Goal: Task Accomplishment & Management: Complete application form

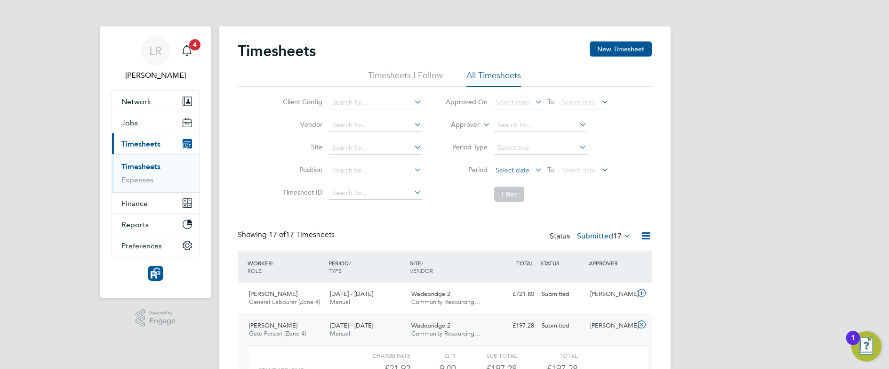
click at [508, 170] on span "Select date" at bounding box center [513, 170] width 34 height 8
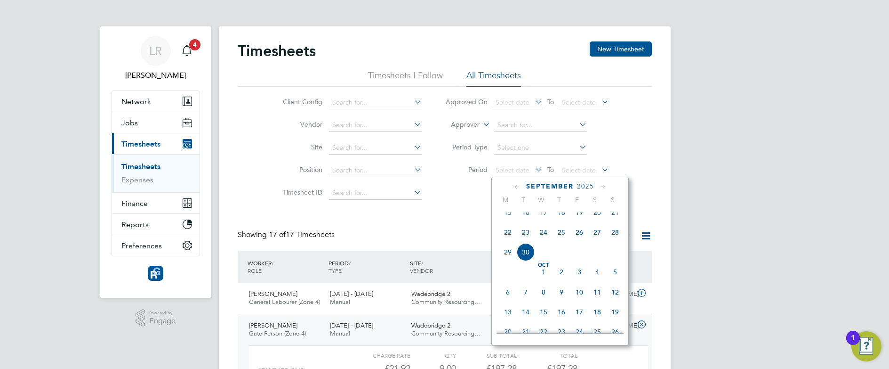
click at [505, 240] on span "22" at bounding box center [508, 232] width 18 height 18
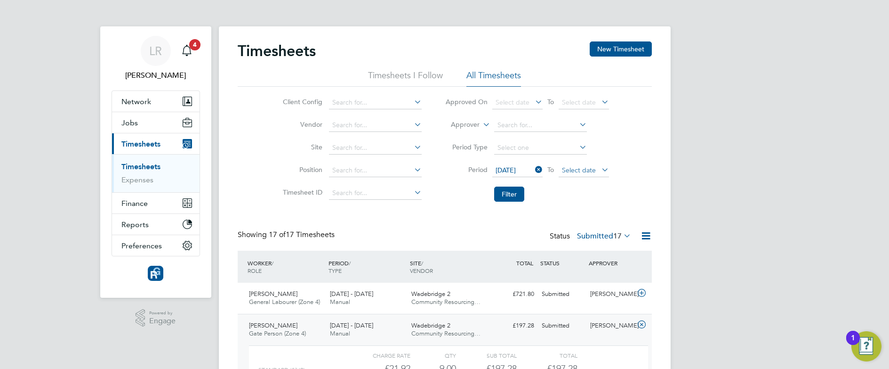
click at [565, 169] on span "Select date" at bounding box center [579, 170] width 34 height 8
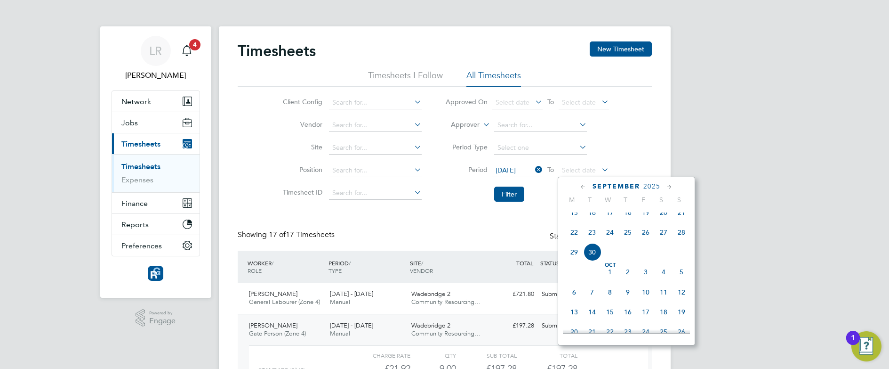
click at [686, 241] on span "28" at bounding box center [682, 232] width 18 height 18
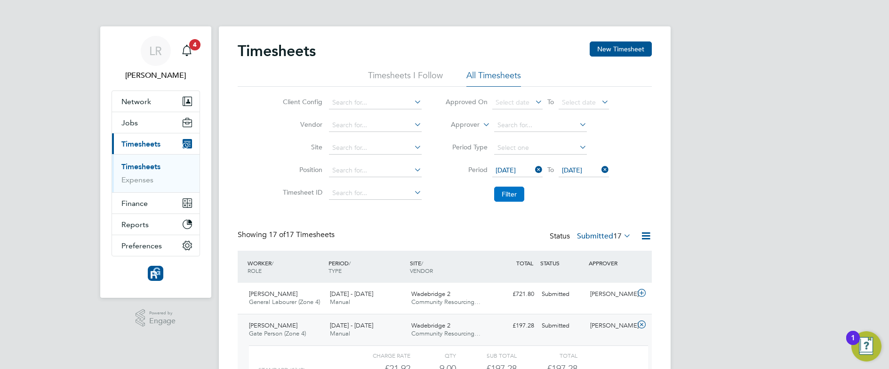
click at [518, 192] on button "Filter" at bounding box center [509, 193] width 30 height 15
click at [509, 192] on button "Filter" at bounding box center [509, 193] width 30 height 15
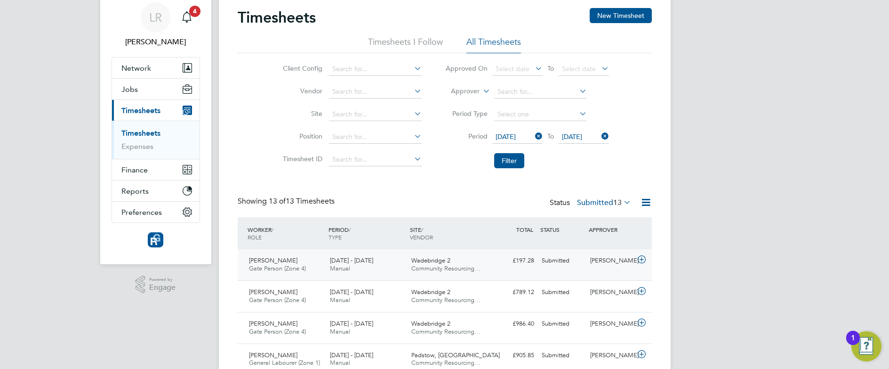
click at [392, 257] on div "[DATE] - [DATE] Manual" at bounding box center [366, 265] width 81 height 24
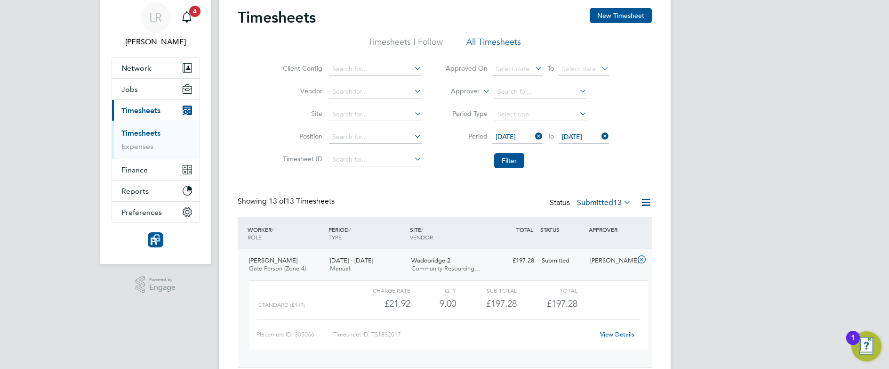
click at [392, 257] on div "[DATE] - [DATE] Manual" at bounding box center [366, 265] width 81 height 24
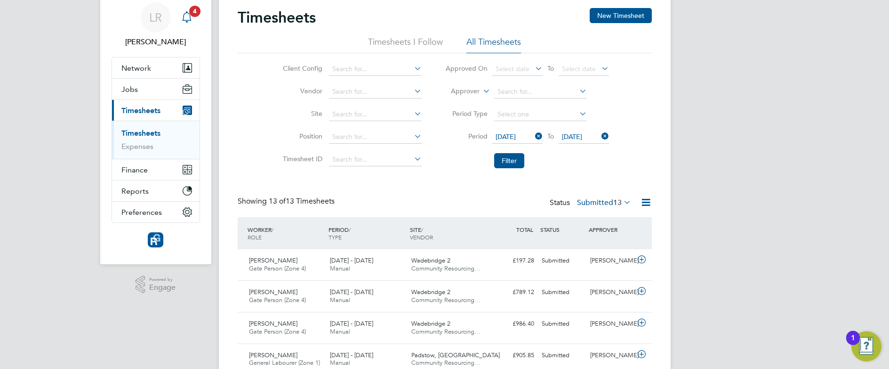
click at [190, 15] on app-alerts-badge "4" at bounding box center [195, 11] width 12 height 13
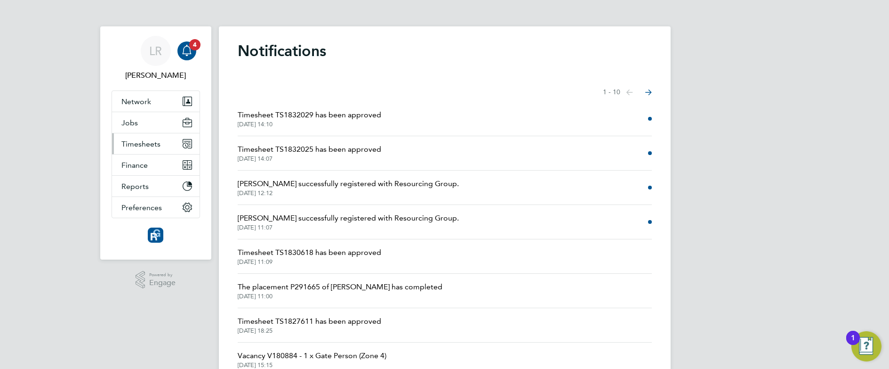
click at [148, 150] on button "Timesheets" at bounding box center [156, 143] width 88 height 21
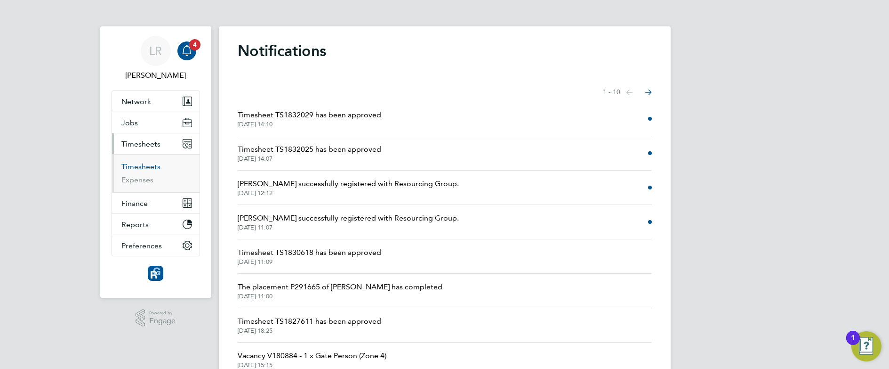
click at [136, 165] on link "Timesheets" at bounding box center [140, 166] width 39 height 9
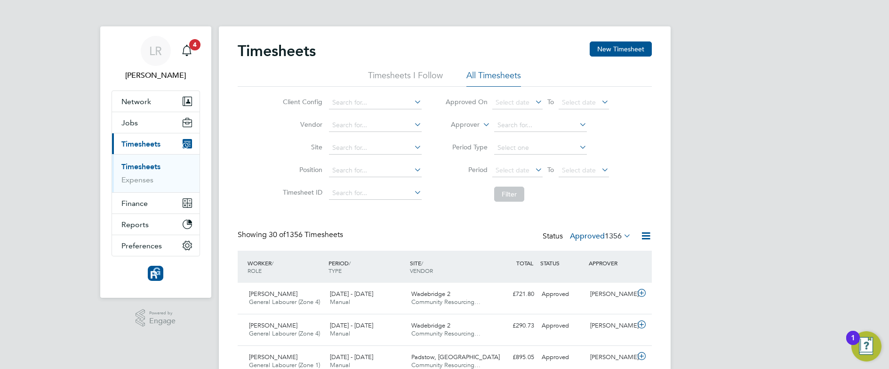
scroll to position [24, 82]
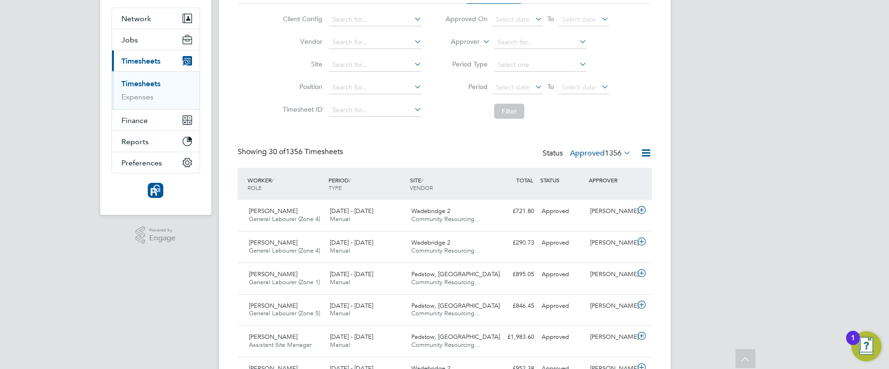
click at [606, 150] on span "1356" at bounding box center [613, 152] width 17 height 9
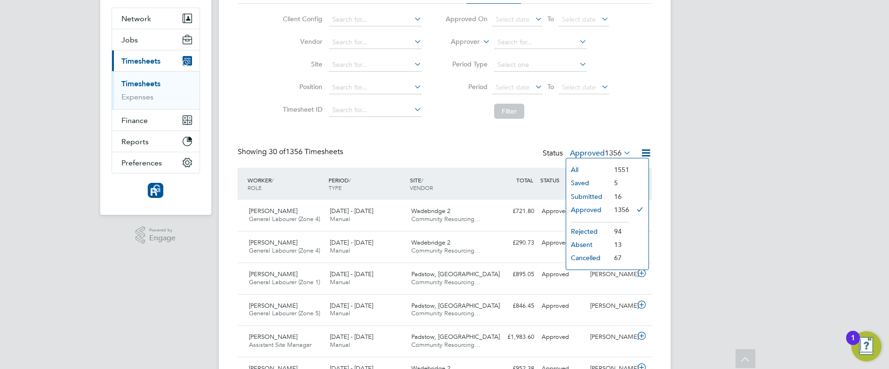
click at [581, 197] on li "Submitted" at bounding box center [587, 196] width 43 height 13
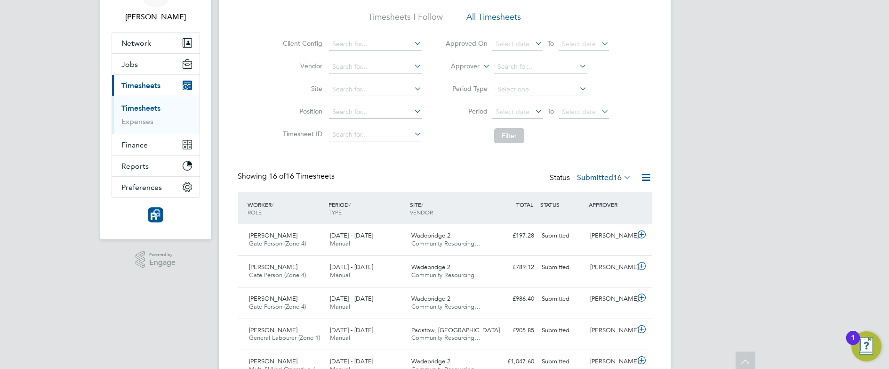
scroll to position [0, 0]
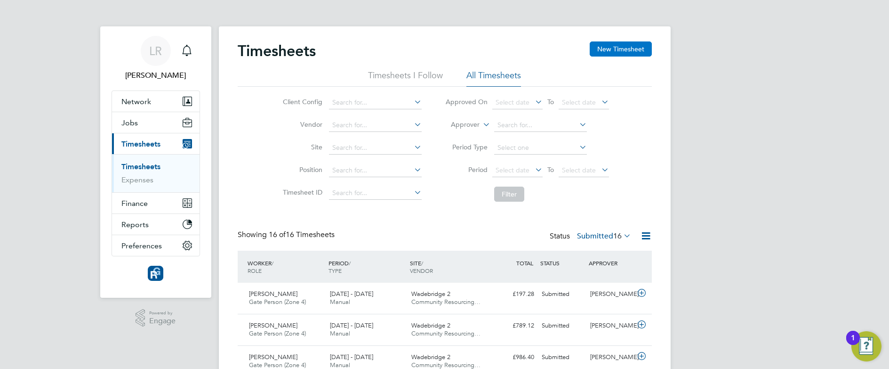
click at [604, 52] on button "New Timesheet" at bounding box center [621, 48] width 62 height 15
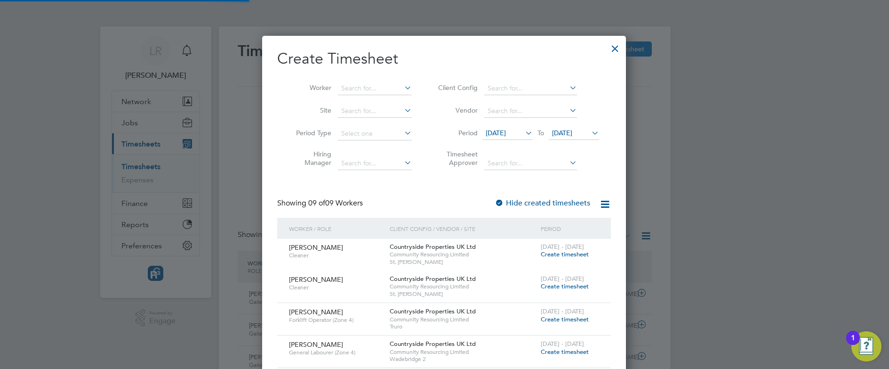
scroll to position [674, 364]
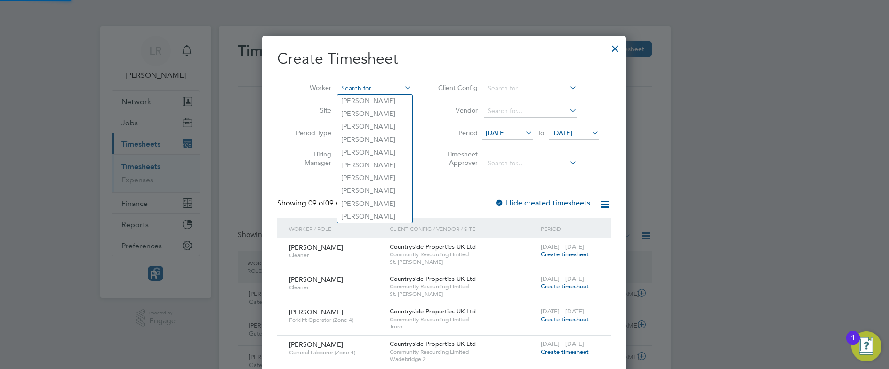
click at [373, 83] on input at bounding box center [375, 88] width 74 height 13
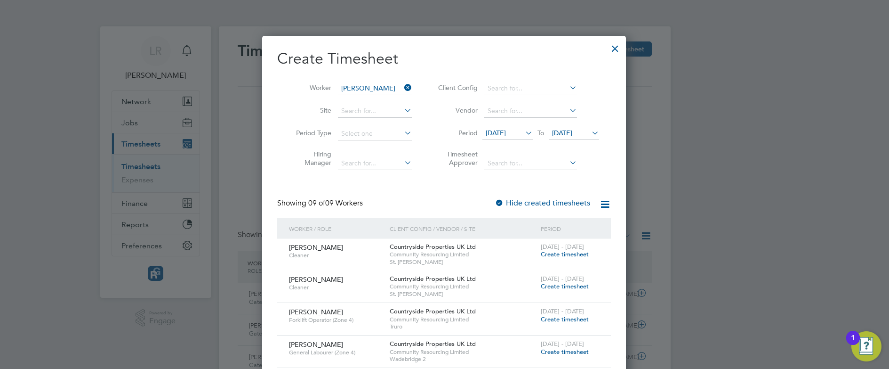
click at [366, 103] on li "[PERSON_NAME]" at bounding box center [379, 101] width 85 height 13
type input "[PERSON_NAME]"
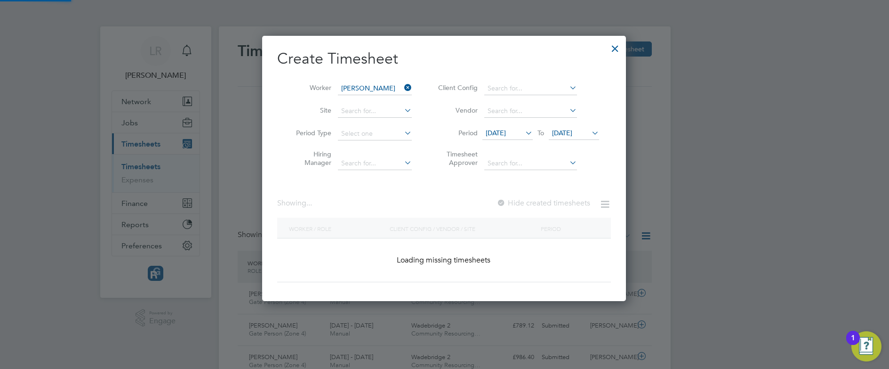
scroll to position [254, 364]
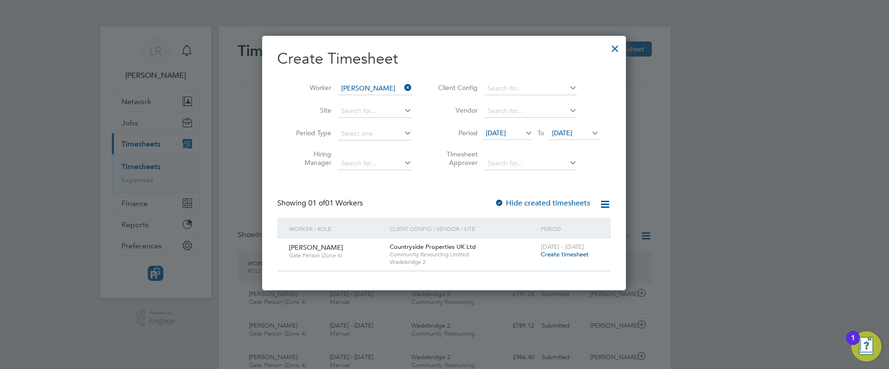
click at [559, 254] on span "Create timesheet" at bounding box center [565, 254] width 48 height 8
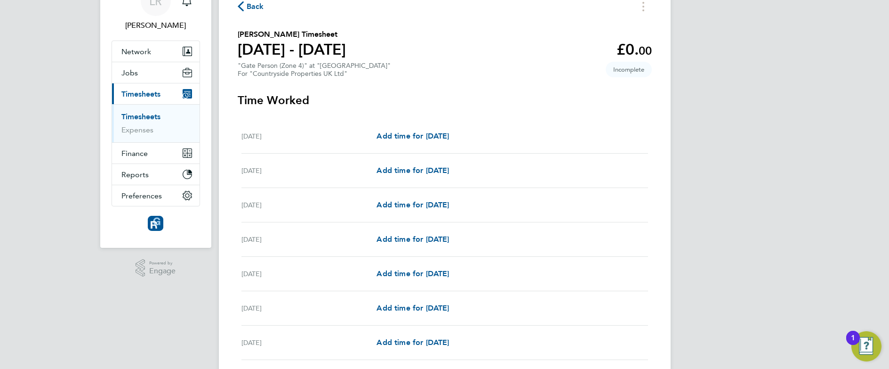
scroll to position [51, 0]
click at [414, 130] on span "Add time for [DATE]" at bounding box center [413, 134] width 72 height 9
select select "30"
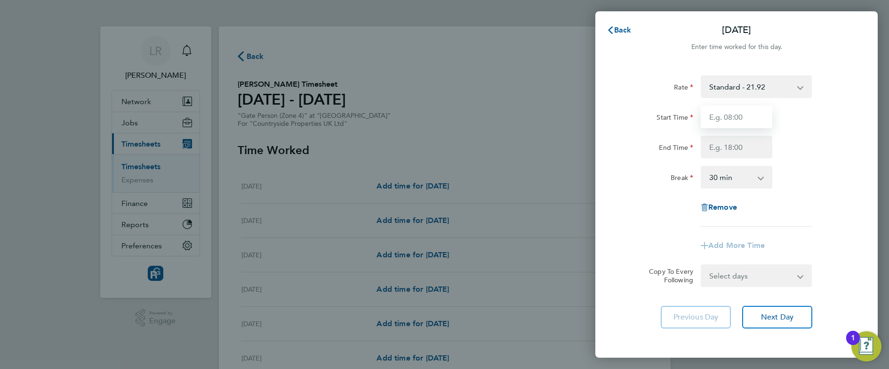
click at [734, 120] on input "Start Time" at bounding box center [737, 116] width 72 height 23
type input "07:30"
type input "17:00"
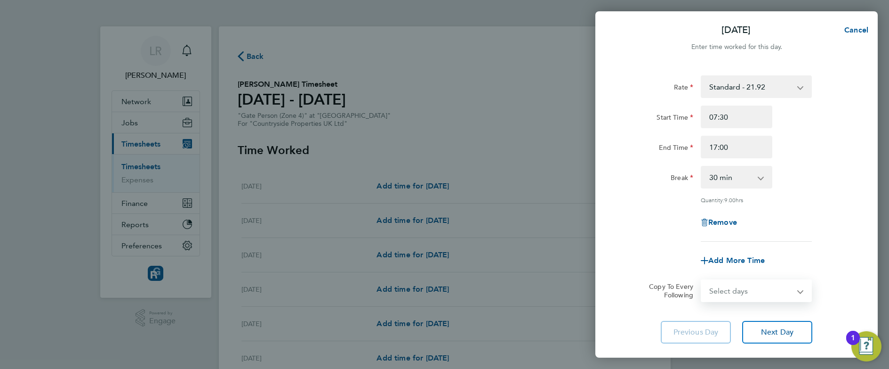
click at [753, 294] on select "Select days Day Weekday (Mon-Fri) Weekend (Sat-Sun) [DATE] [DATE] [DATE] [DATE]…" at bounding box center [751, 290] width 99 height 21
select select "WEEKDAY"
click at [702, 280] on select "Select days Day Weekday (Mon-Fri) Weekend (Sat-Sun) [DATE] [DATE] [DATE] [DATE]…" at bounding box center [751, 290] width 99 height 21
select select "[DATE]"
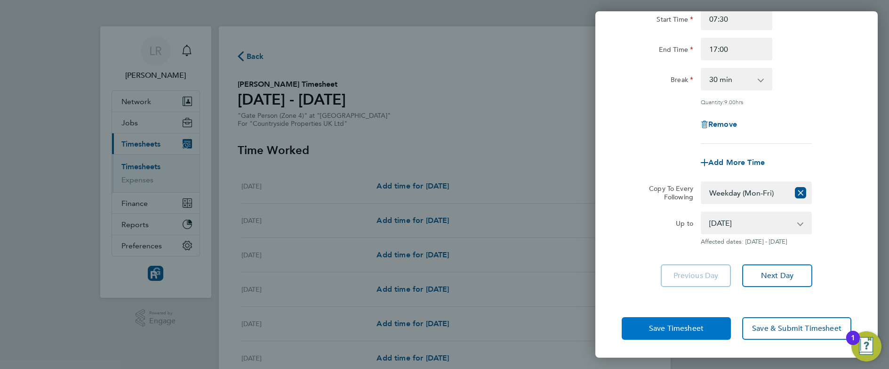
click at [655, 324] on span "Save Timesheet" at bounding box center [676, 327] width 55 height 9
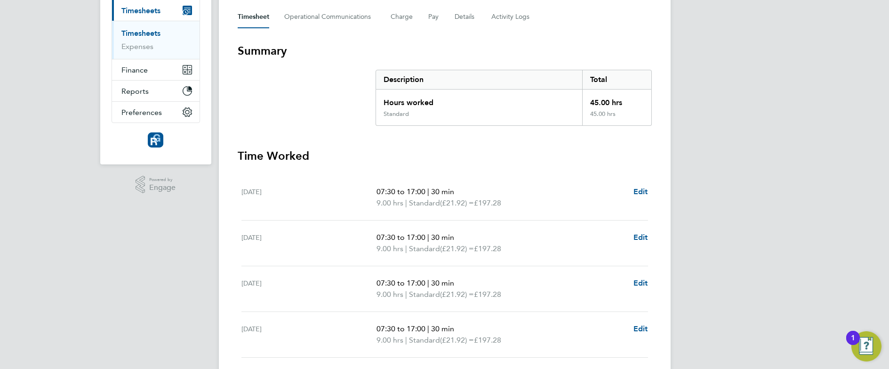
scroll to position [148, 0]
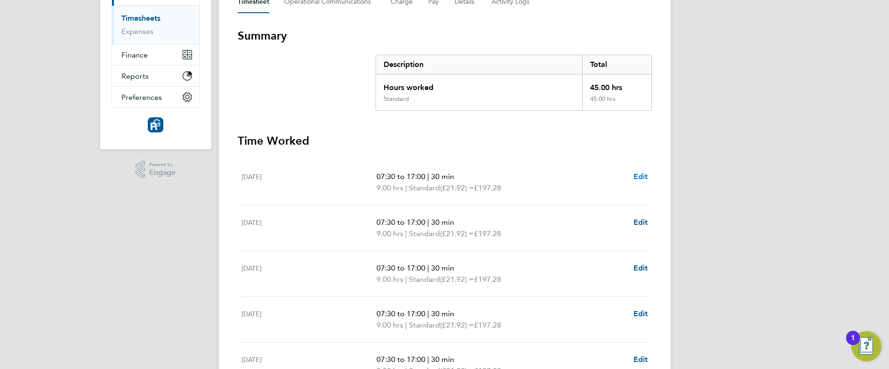
click at [640, 176] on span "Edit" at bounding box center [640, 176] width 15 height 9
select select "30"
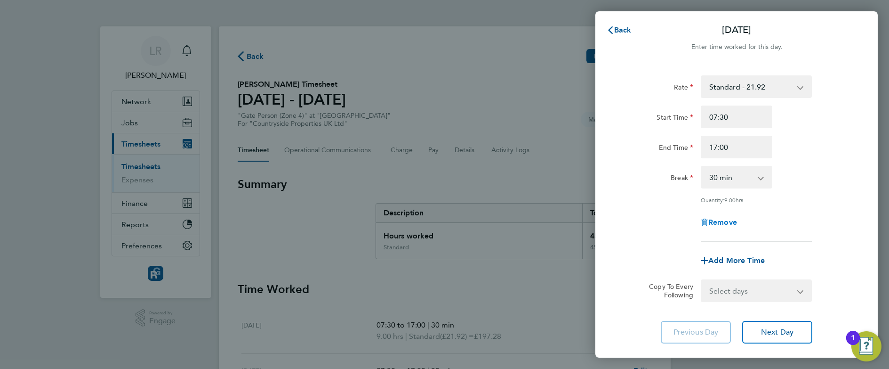
click at [706, 221] on icon "button" at bounding box center [705, 222] width 8 height 8
select select "null"
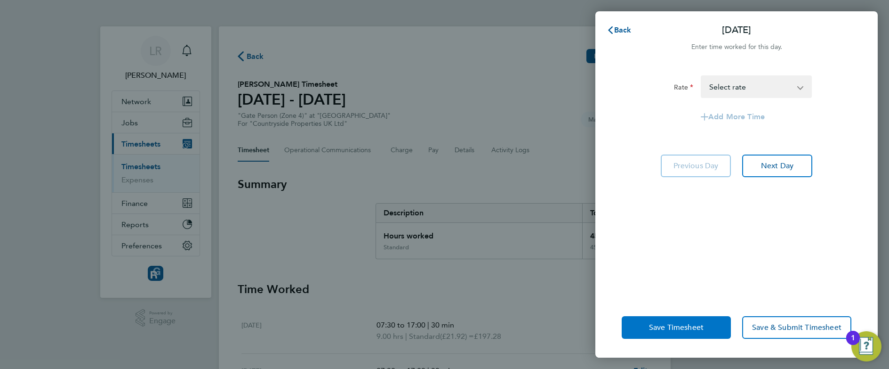
click at [657, 327] on span "Save Timesheet" at bounding box center [676, 326] width 55 height 9
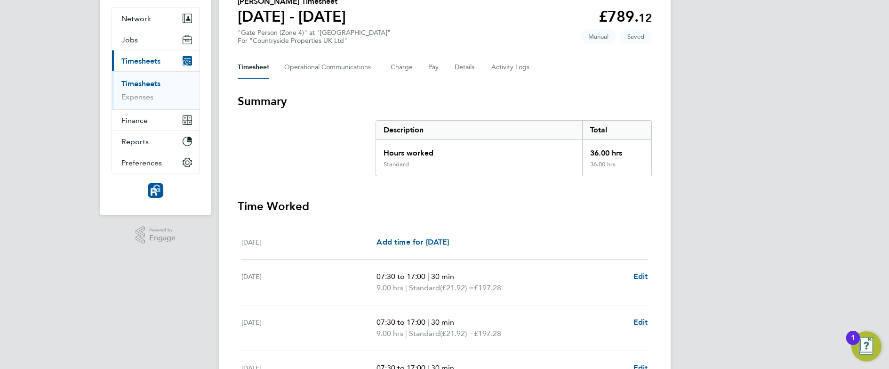
scroll to position [102, 0]
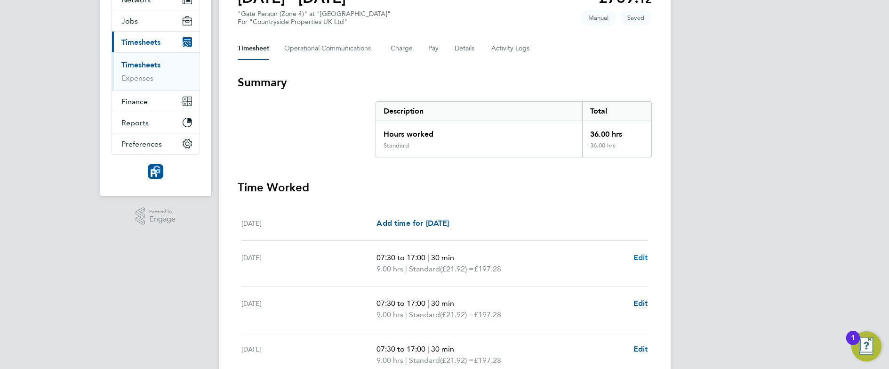
click at [644, 254] on span "Edit" at bounding box center [640, 257] width 15 height 9
select select "30"
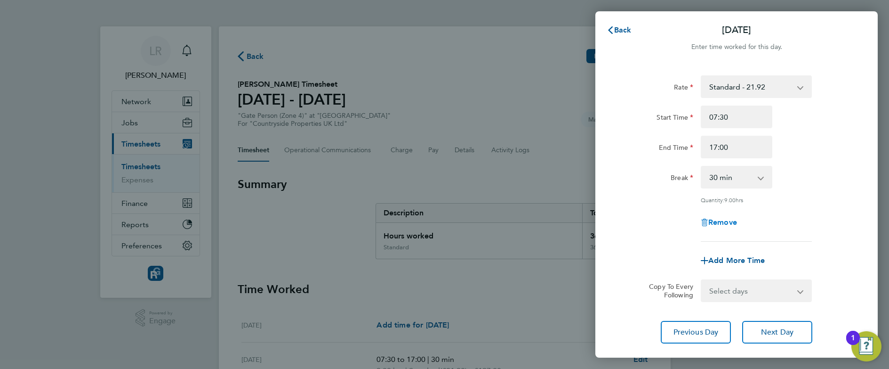
click at [717, 217] on span "Remove" at bounding box center [722, 221] width 29 height 9
select select "null"
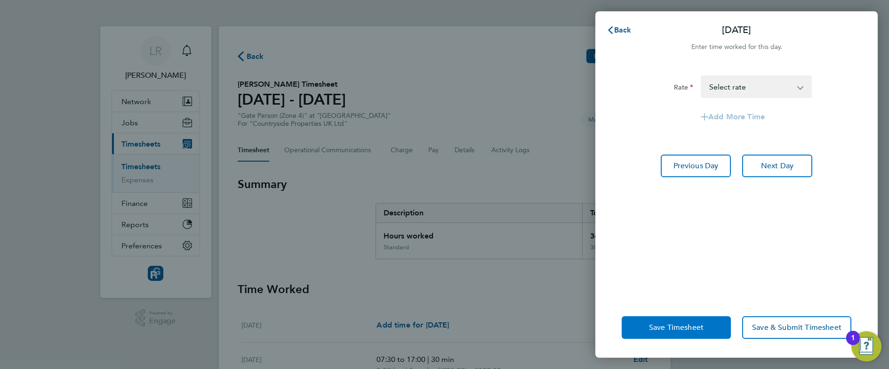
click at [638, 336] on button "Save Timesheet" at bounding box center [676, 327] width 109 height 23
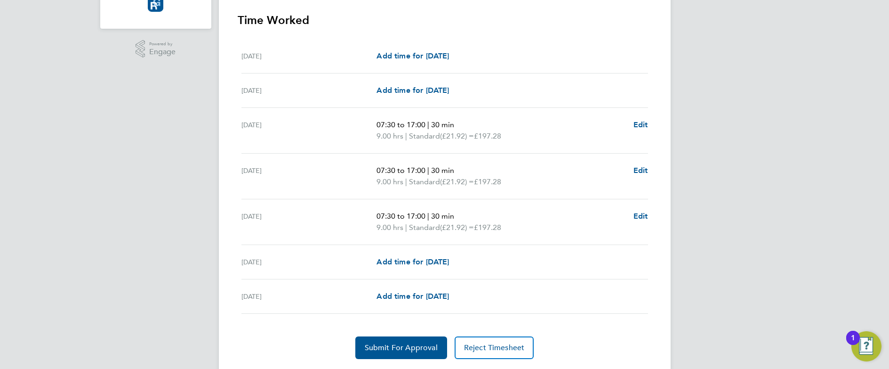
scroll to position [270, 0]
click at [638, 210] on span "Edit" at bounding box center [640, 214] width 15 height 9
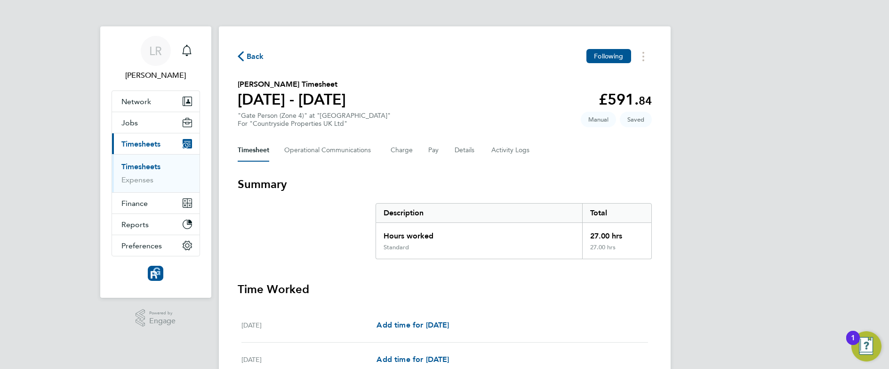
select select "30"
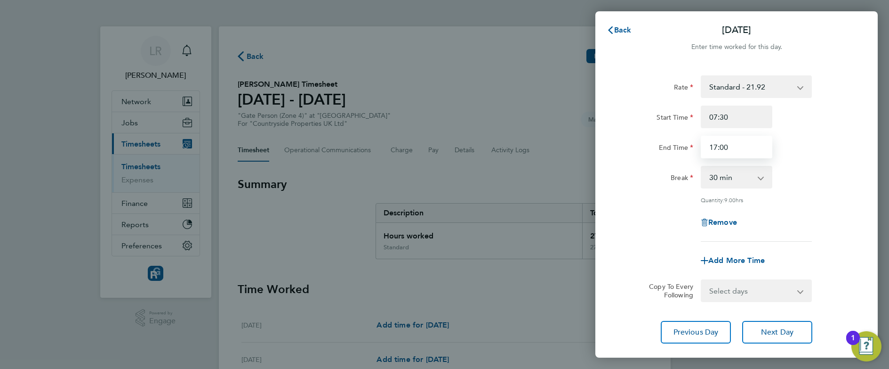
click at [717, 150] on input "17:00" at bounding box center [737, 147] width 72 height 23
type input "16:00"
click at [643, 199] on div "Quantity: 8.00 hrs" at bounding box center [736, 200] width 237 height 8
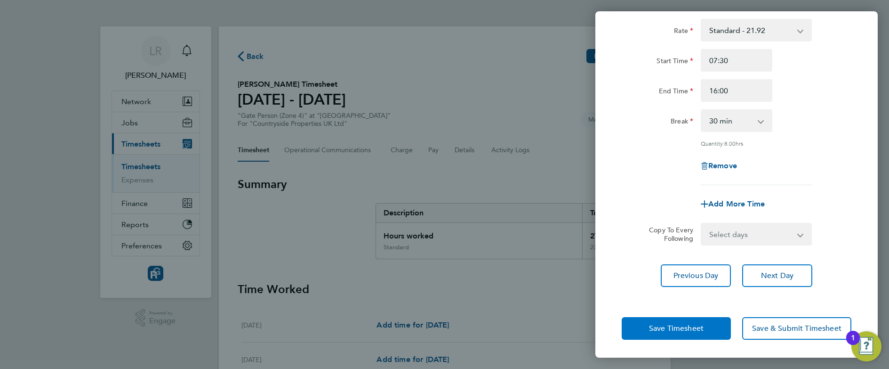
click at [667, 333] on button "Save Timesheet" at bounding box center [676, 328] width 109 height 23
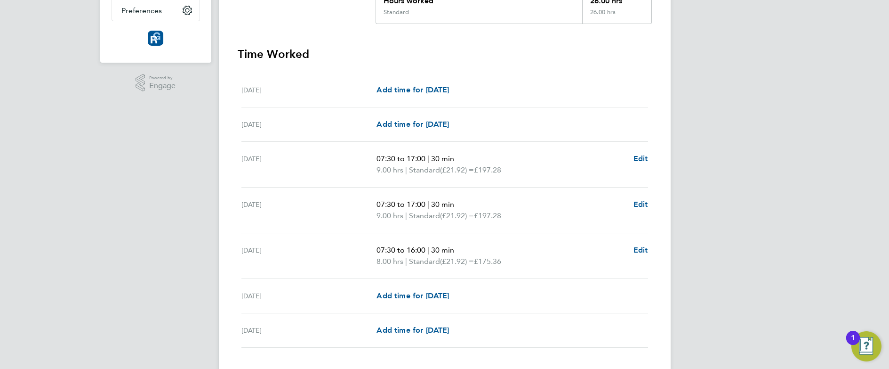
scroll to position [236, 0]
click at [799, 196] on div "LR [PERSON_NAME] Notifications Applications: Network Team Members Businesses Si…" at bounding box center [444, 96] width 889 height 665
click at [120, 296] on div "LR [PERSON_NAME] Notifications Applications: Network Team Members Businesses Si…" at bounding box center [444, 96] width 889 height 665
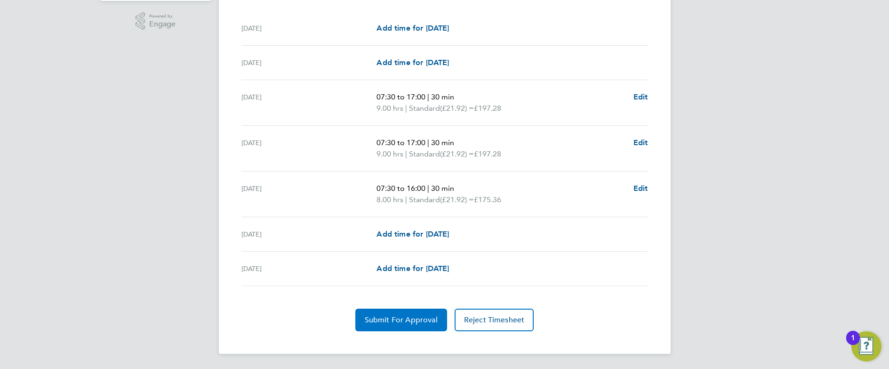
click at [383, 314] on button "Submit For Approval" at bounding box center [401, 319] width 92 height 23
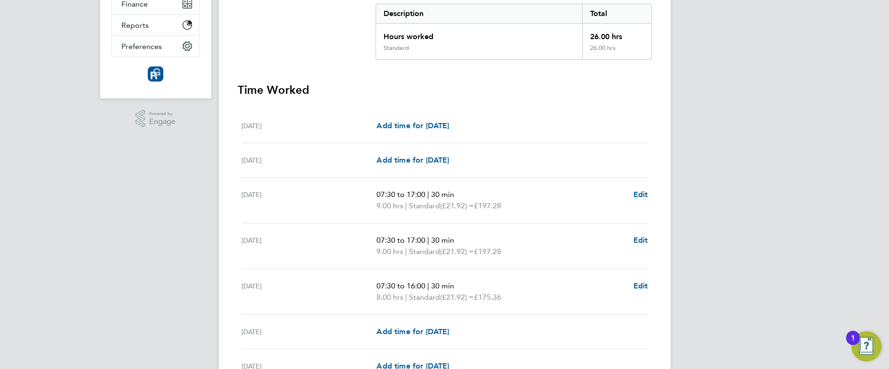
click at [775, 188] on div "LR [PERSON_NAME] Notifications Applications: Network Team Members Businesses Si…" at bounding box center [444, 133] width 889 height 665
